Goal: Check status: Check status

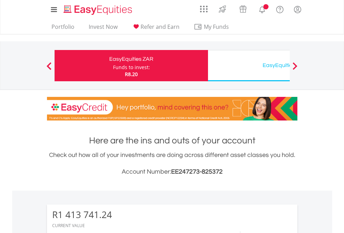
scroll to position [67, 109]
click at [113, 66] on div "Funds to invest:" at bounding box center [131, 67] width 37 height 7
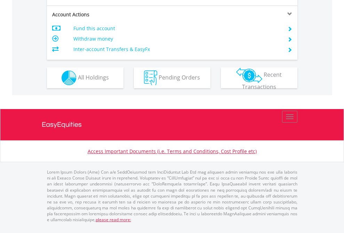
scroll to position [607, 0]
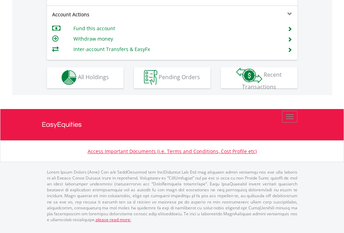
scroll to position [651, 0]
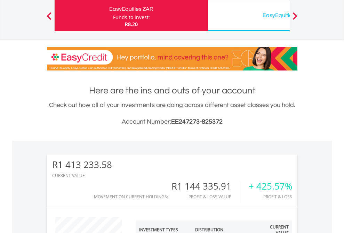
scroll to position [67, 109]
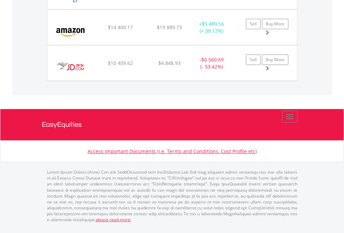
scroll to position [774, 0]
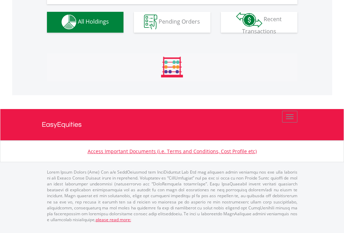
scroll to position [689, 0]
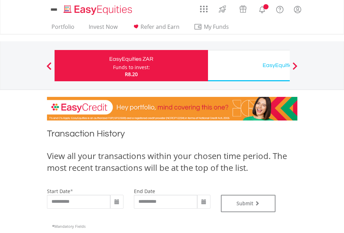
type input "**********"
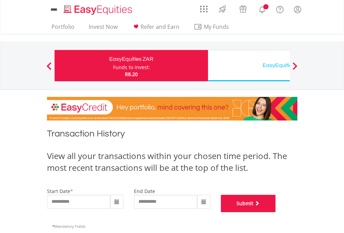
click at [276, 213] on button "Submit" at bounding box center [248, 203] width 55 height 17
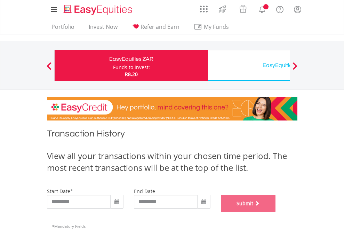
scroll to position [282, 0]
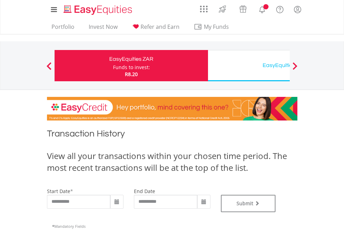
click at [249, 66] on div "EasyEquities USD" at bounding box center [284, 66] width 145 height 10
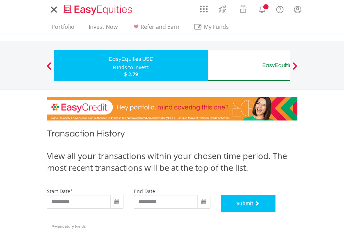
click at [276, 213] on button "Submit" at bounding box center [248, 203] width 55 height 17
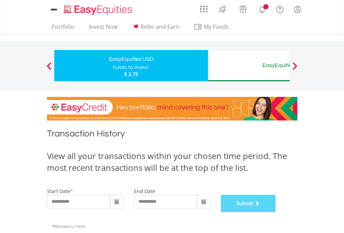
scroll to position [282, 0]
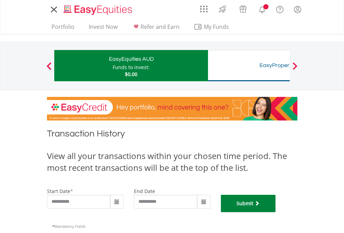
click at [276, 213] on button "Submit" at bounding box center [248, 203] width 55 height 17
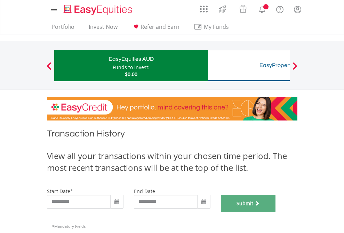
scroll to position [282, 0]
